Goal: Task Accomplishment & Management: Manage account settings

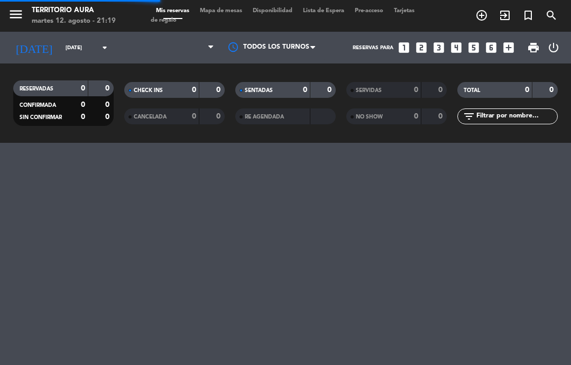
select select "es"
select select "dinner"
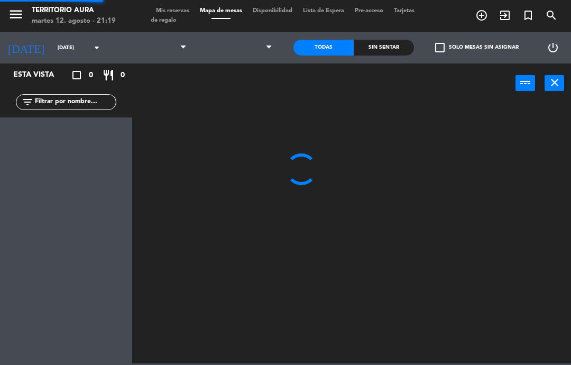
select select "dinner"
click at [549, 81] on icon "close" at bounding box center [554, 82] width 13 height 13
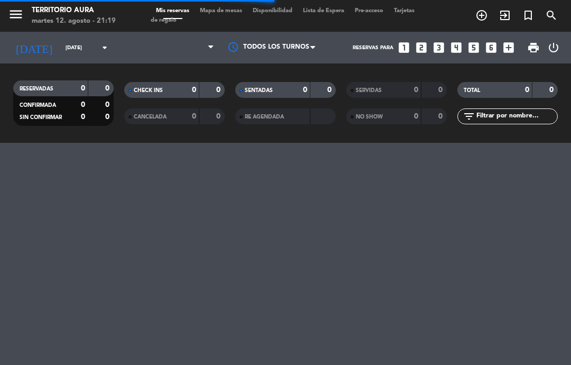
select select "dinner"
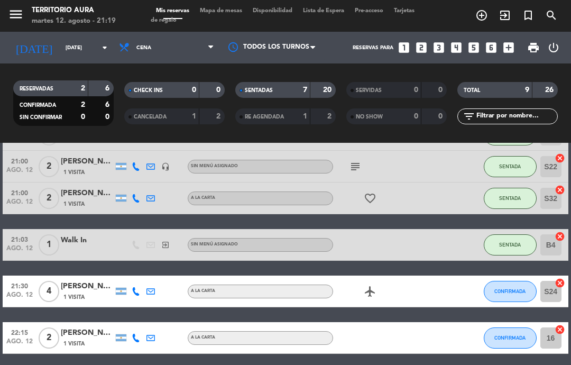
scroll to position [211, 0]
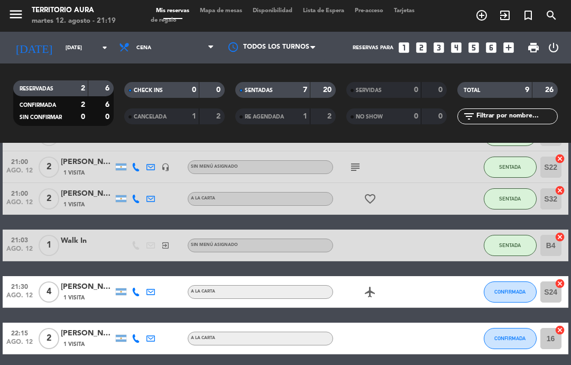
click at [372, 293] on icon "airplanemode_active" at bounding box center [370, 291] width 13 height 13
click at [461, 220] on div "20:02 [DATE] 2 Walk In exit_to_app Sin menú asignado SENTADA 18 cancel 20:15 [D…" at bounding box center [285, 167] width 565 height 374
click at [379, 188] on div "favorite_border" at bounding box center [377, 198] width 89 height 31
click at [373, 197] on icon "favorite_border" at bounding box center [370, 198] width 13 height 13
click at [455, 185] on div "21:00 [DATE] 2 [PERSON_NAME] 1 Visita A LA CARTA favorite_border ANIVERSARIO SE…" at bounding box center [285, 199] width 565 height 32
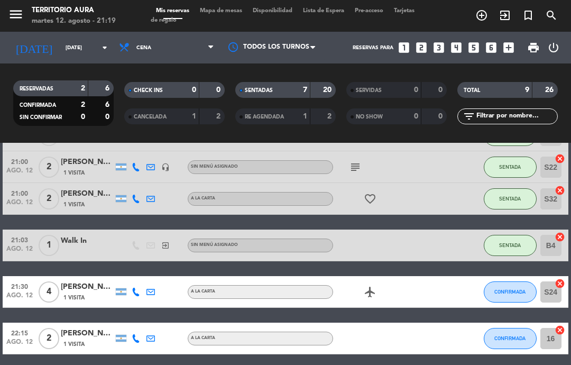
click at [366, 310] on div "20:02 [DATE] 2 Walk In exit_to_app Sin menú asignado SENTADA 18 cancel 20:15 [D…" at bounding box center [285, 167] width 565 height 374
click at [376, 295] on icon "airplanemode_active" at bounding box center [370, 291] width 13 height 13
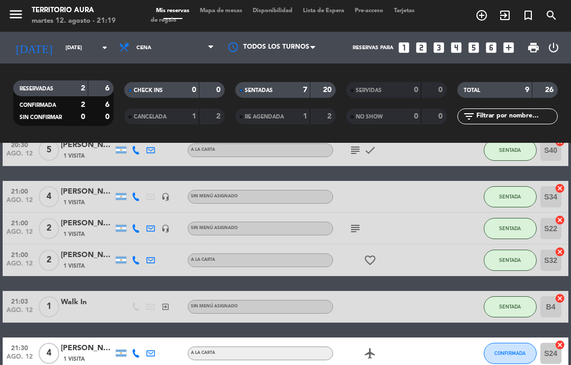
scroll to position [144, 0]
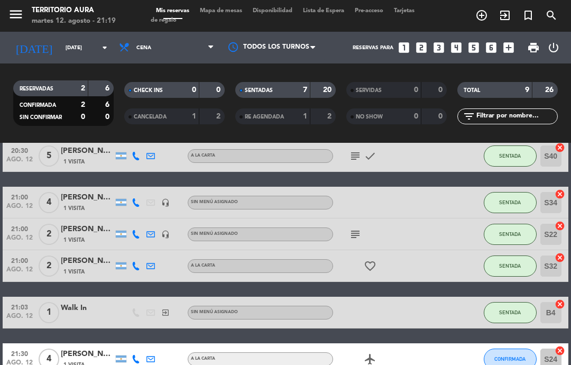
click at [360, 228] on icon "subject" at bounding box center [355, 234] width 13 height 13
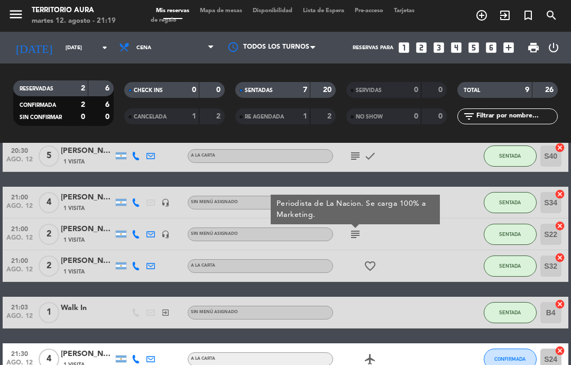
click at [445, 252] on div at bounding box center [436, 265] width 29 height 31
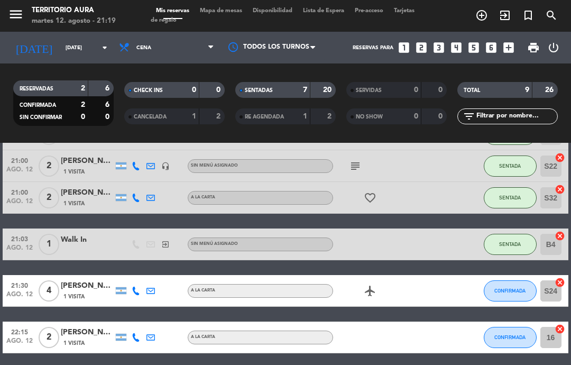
scroll to position [211, 0]
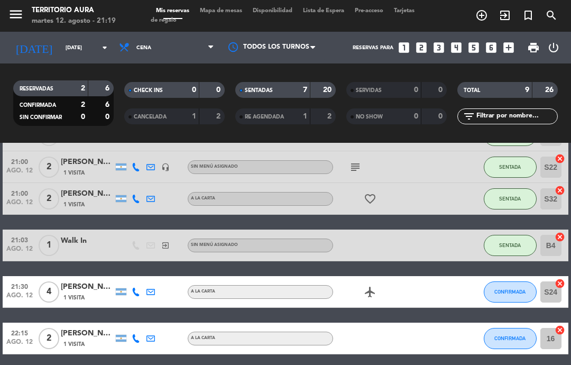
click at [386, 281] on div "airplanemode_active" at bounding box center [377, 291] width 89 height 31
select select "dinner"
click at [375, 285] on icon "airplanemode_active" at bounding box center [370, 291] width 13 height 13
click at [369, 285] on icon "airplanemode_active" at bounding box center [370, 291] width 13 height 13
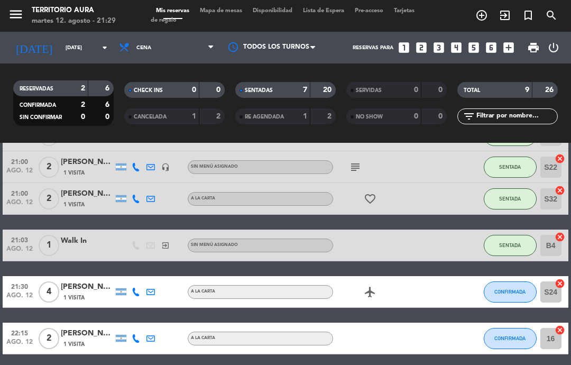
click at [445, 229] on div at bounding box center [436, 244] width 29 height 31
select select "dinner"
click at [368, 285] on icon "airplanemode_active" at bounding box center [370, 291] width 13 height 13
click at [431, 222] on div "20:02 [DATE] 2 Walk In exit_to_app Sin menú asignado SENTADA 18 cancel 20:15 [D…" at bounding box center [285, 167] width 565 height 374
